Goal: Check status: Check status

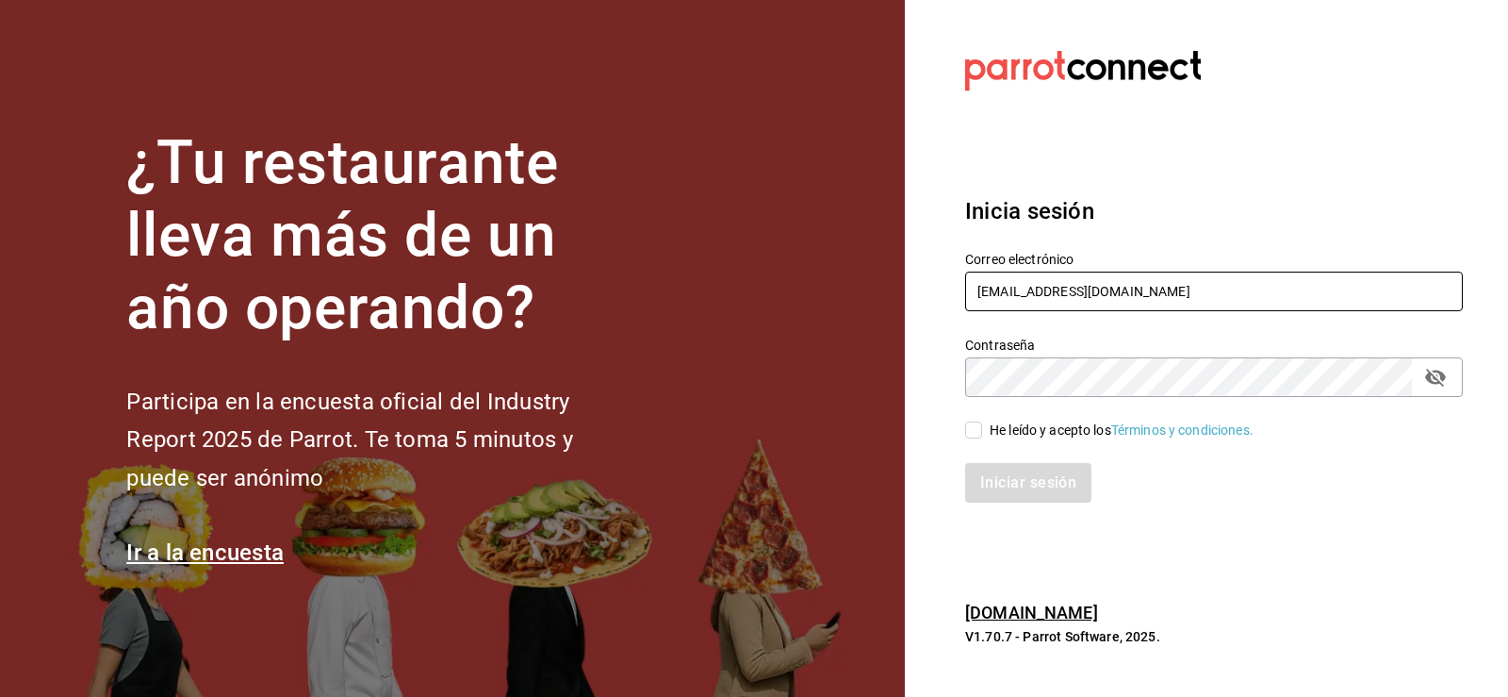
drag, startPoint x: 1088, startPoint y: 277, endPoint x: 1087, endPoint y: 288, distance: 10.4
click at [1088, 277] on input "[EMAIL_ADDRESS][DOMAIN_NAME]" at bounding box center [1214, 292] width 498 height 40
type input "[EMAIL_ADDRESS][DOMAIN_NAME]"
drag, startPoint x: 974, startPoint y: 424, endPoint x: 983, endPoint y: 436, distance: 14.7
click at [974, 425] on input "He leído y acepto los Términos y condiciones." at bounding box center [973, 429] width 17 height 17
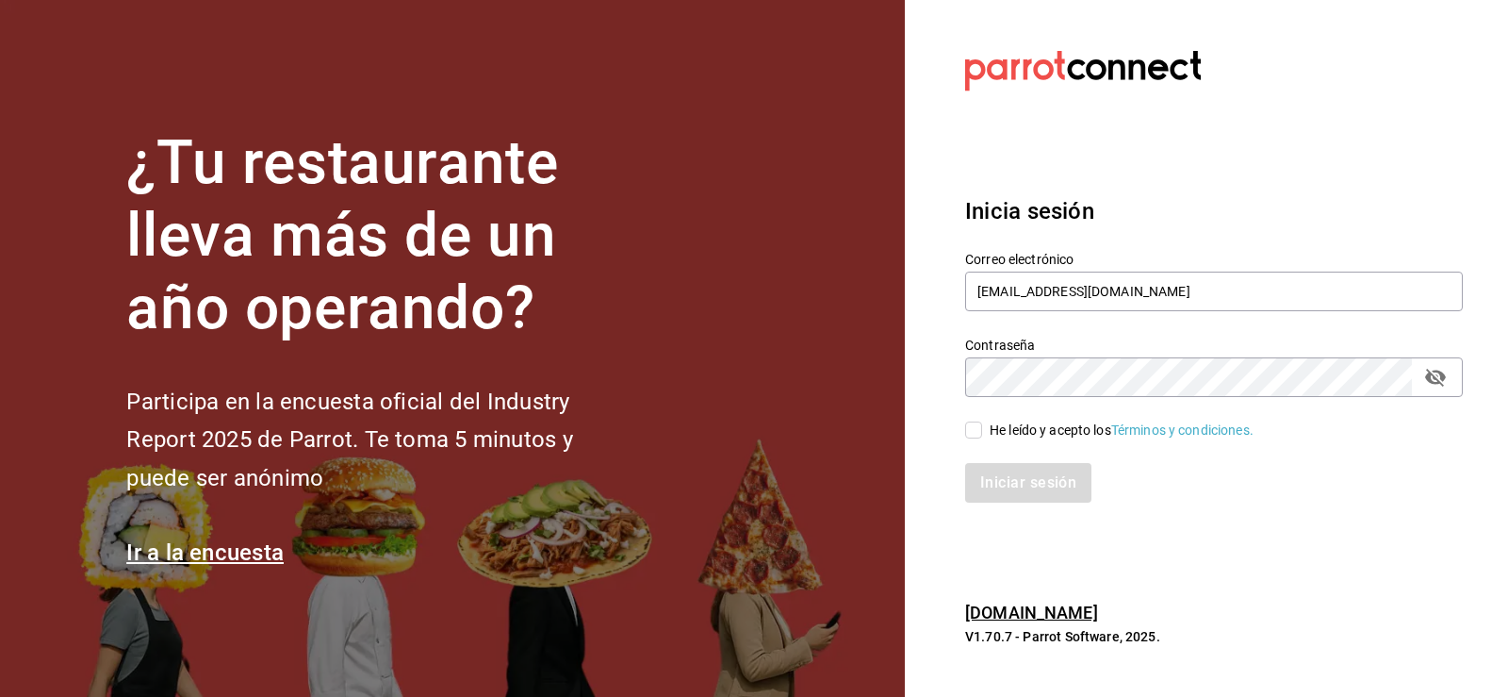
checkbox input "true"
click at [1006, 475] on button "Iniciar sesión" at bounding box center [1029, 483] width 128 height 40
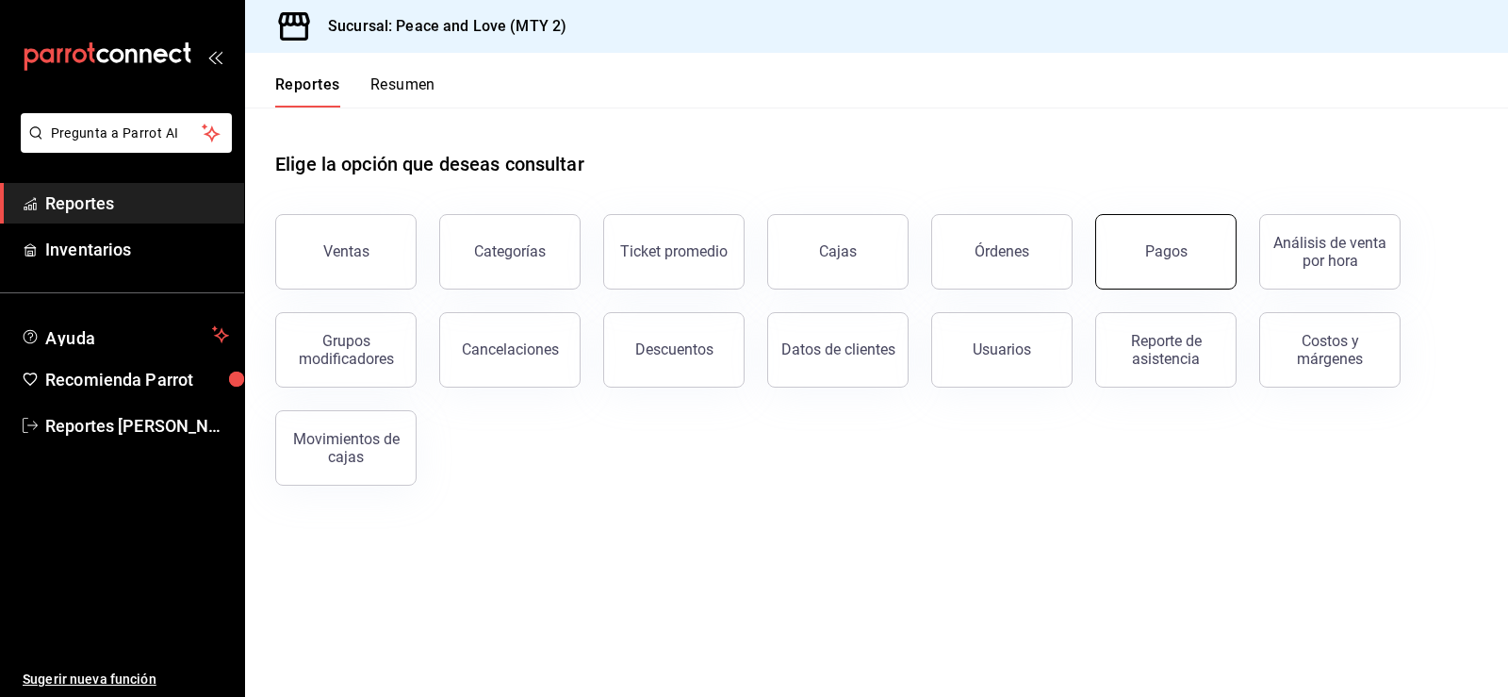
click at [1163, 264] on button "Pagos" at bounding box center [1166, 251] width 141 height 75
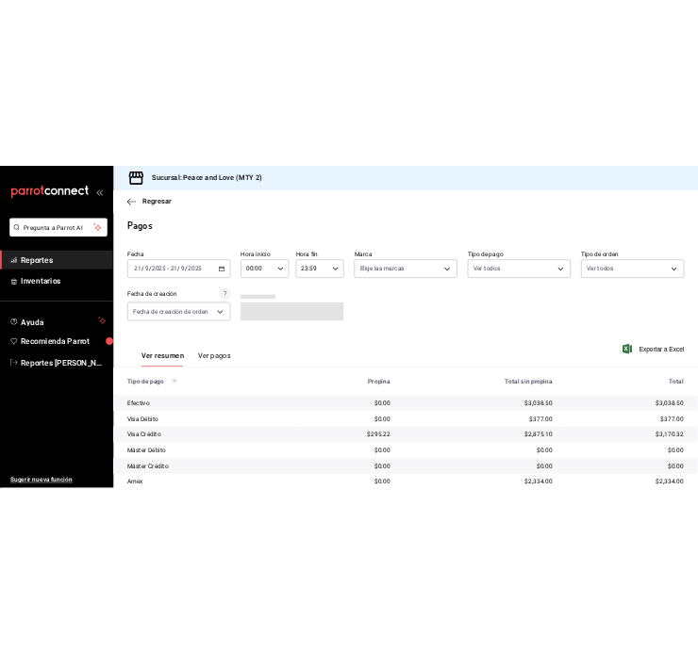
scroll to position [204, 0]
